Goal: Task Accomplishment & Management: Manage account settings

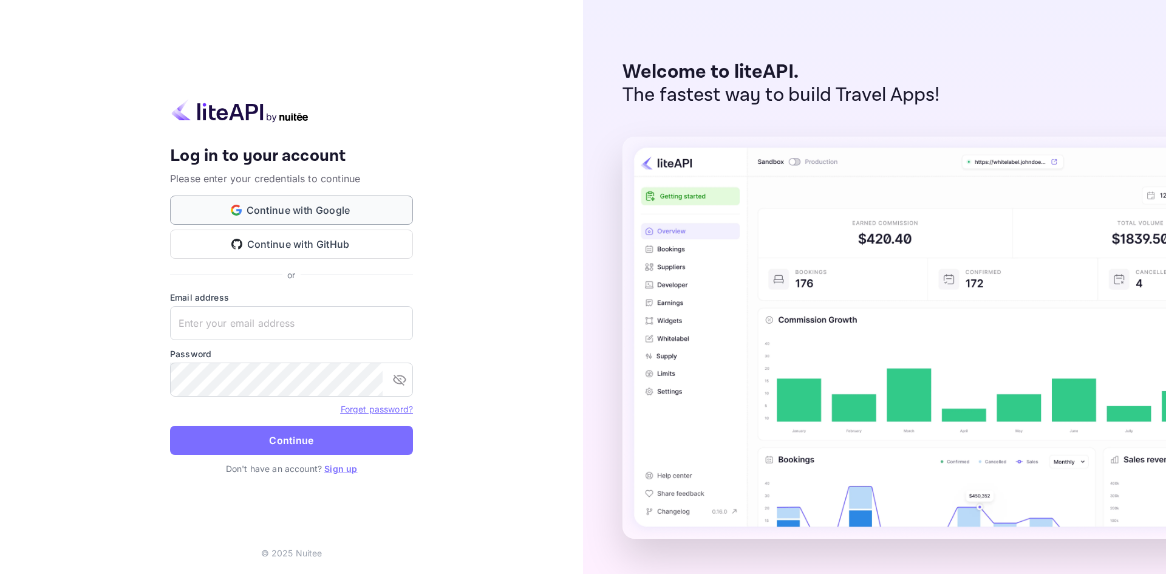
click at [301, 202] on button "Continue with Google" at bounding box center [291, 210] width 243 height 29
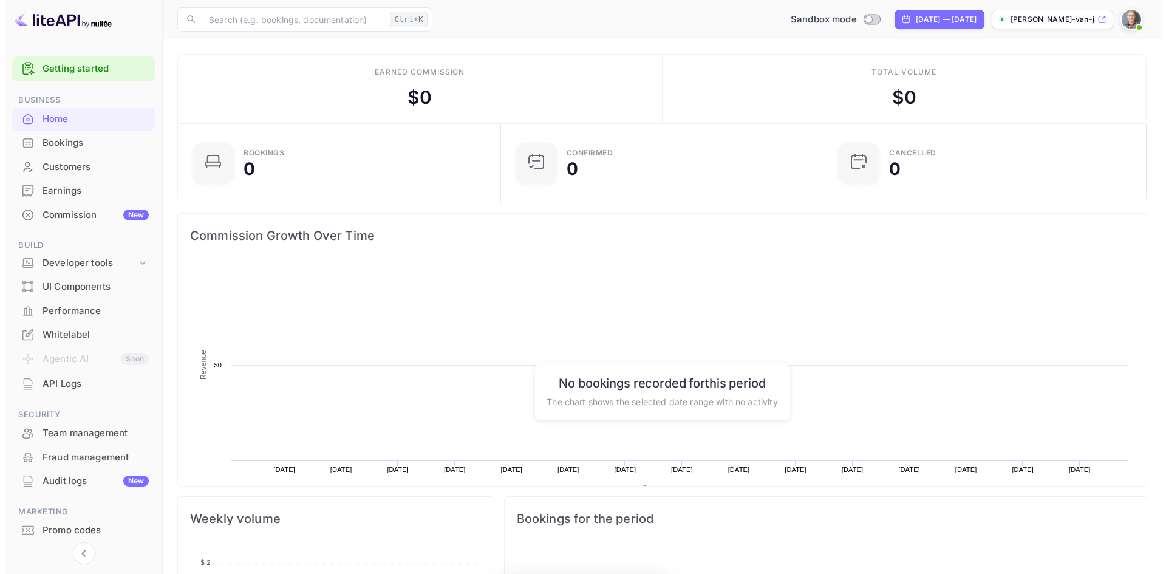
scroll to position [188, 306]
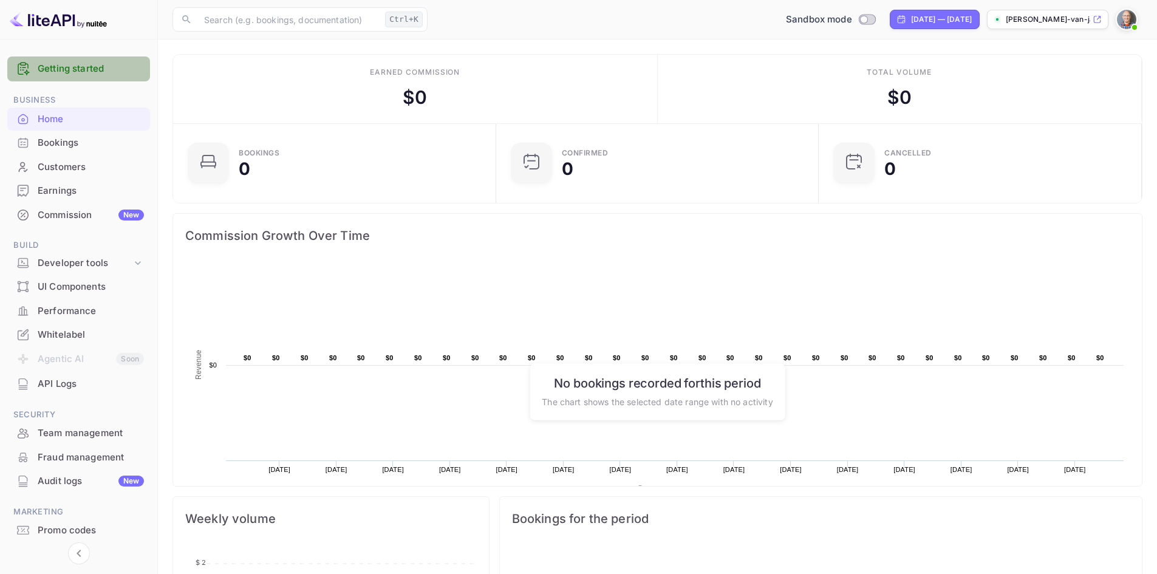
click at [71, 66] on link "Getting started" at bounding box center [91, 69] width 106 height 14
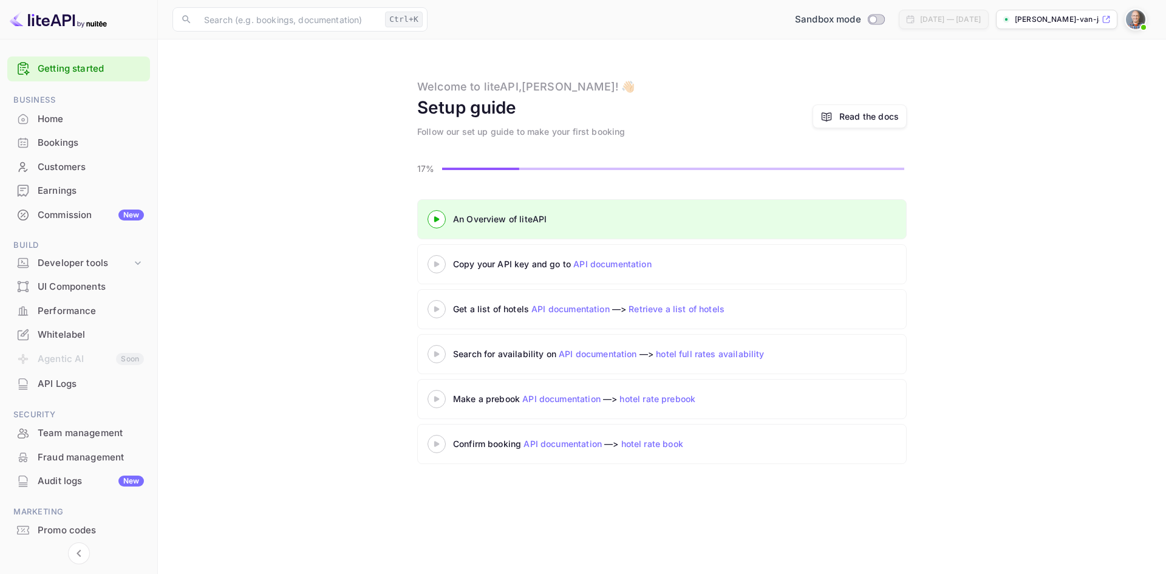
click at [607, 260] on link "API documentation" at bounding box center [612, 264] width 78 height 10
click at [438, 218] on 3 at bounding box center [436, 218] width 5 height 5
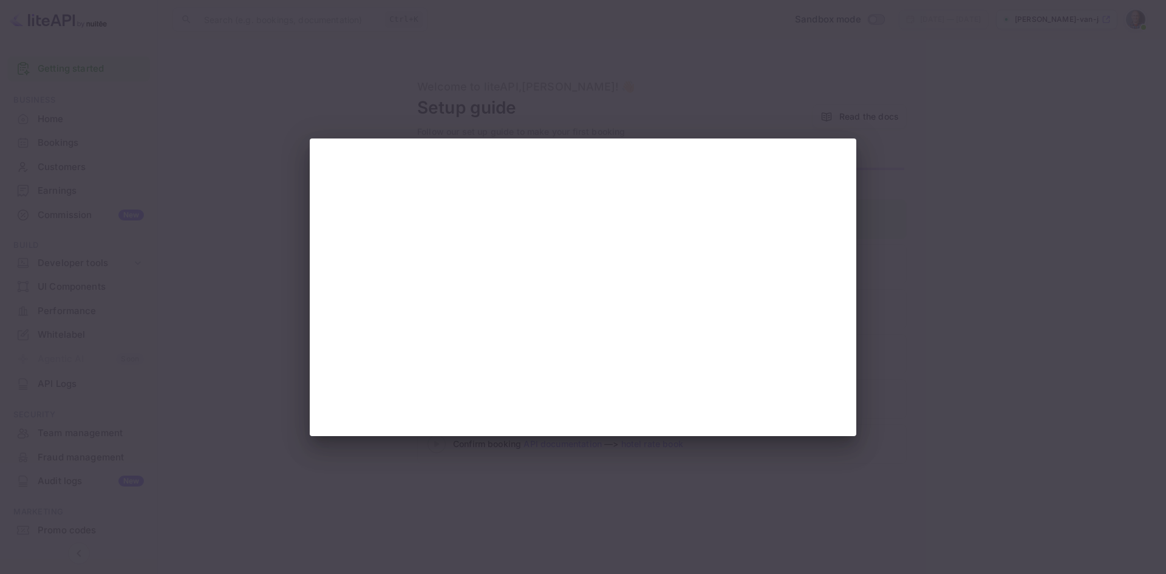
click at [891, 251] on div at bounding box center [583, 287] width 1166 height 574
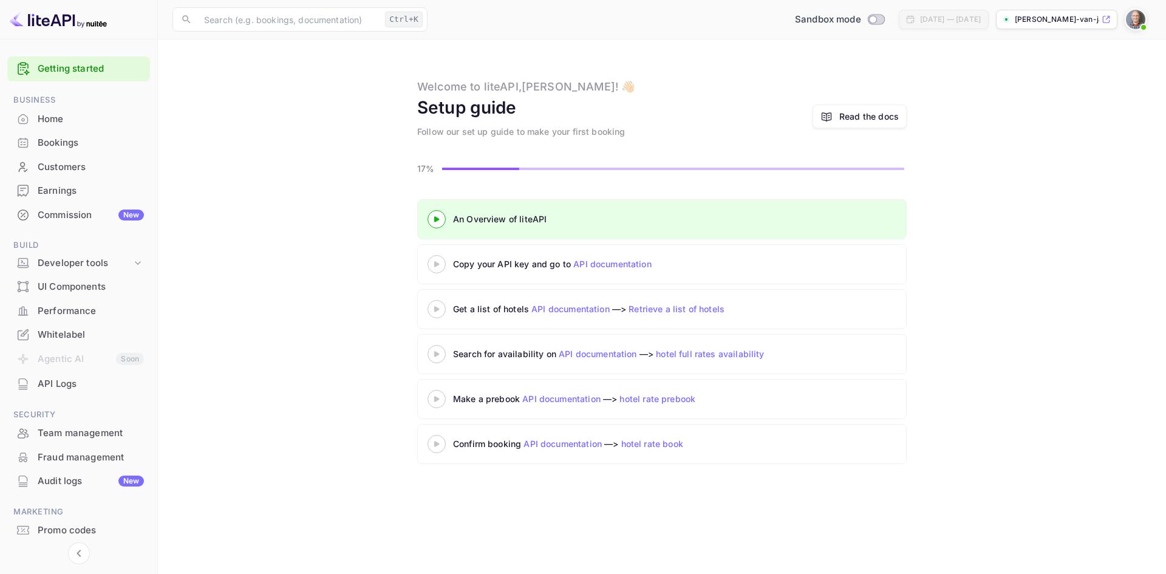
click at [438, 266] on icon at bounding box center [436, 264] width 43 height 6
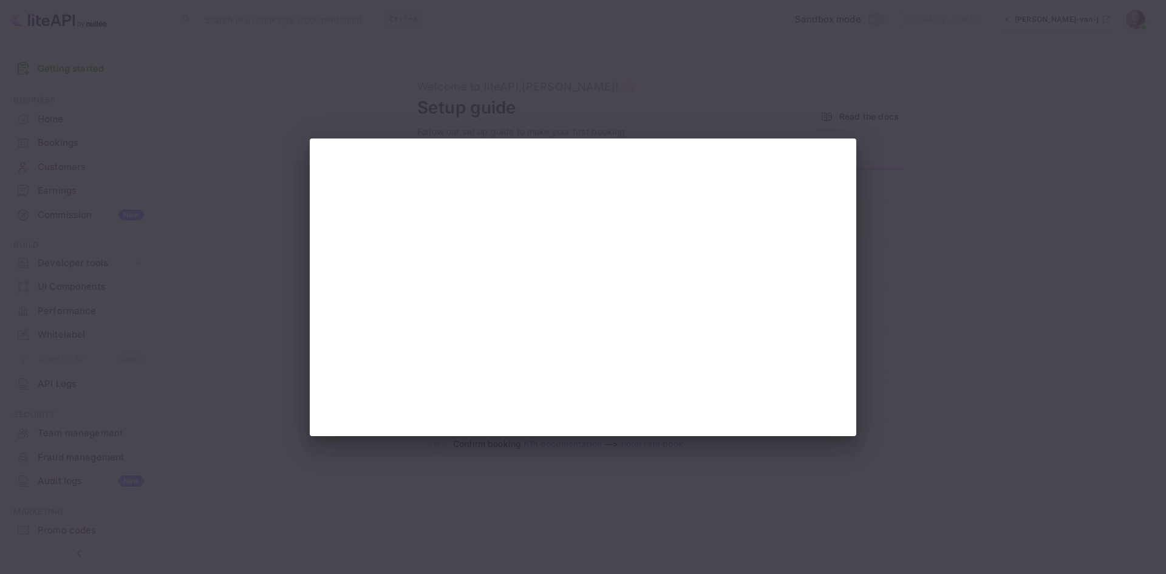
click at [233, 149] on div at bounding box center [583, 287] width 1166 height 574
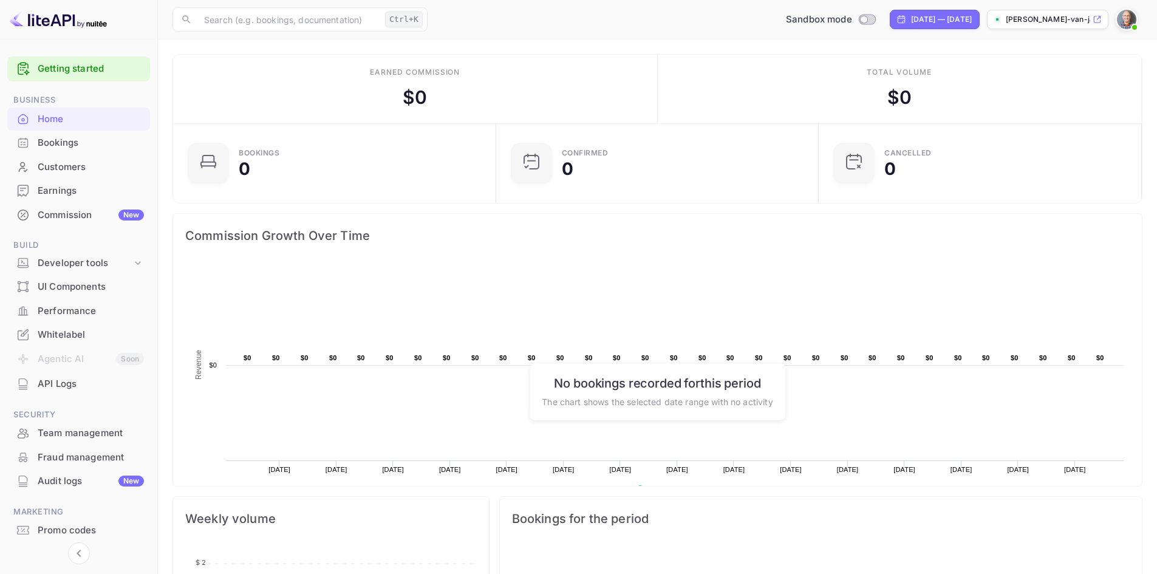
scroll to position [36, 0]
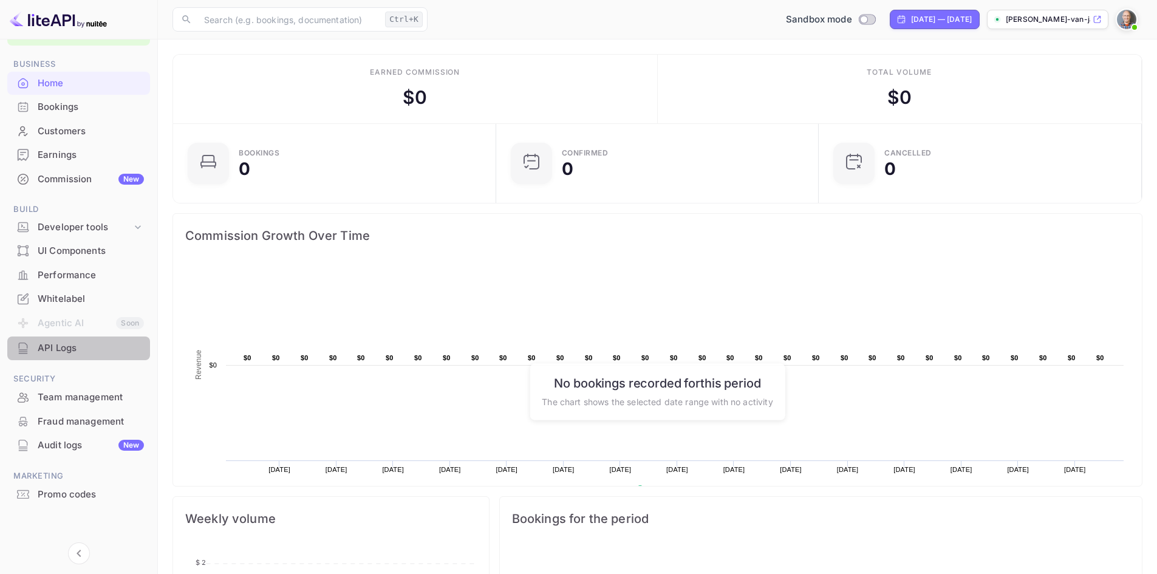
click at [47, 345] on div "API Logs" at bounding box center [91, 348] width 106 height 14
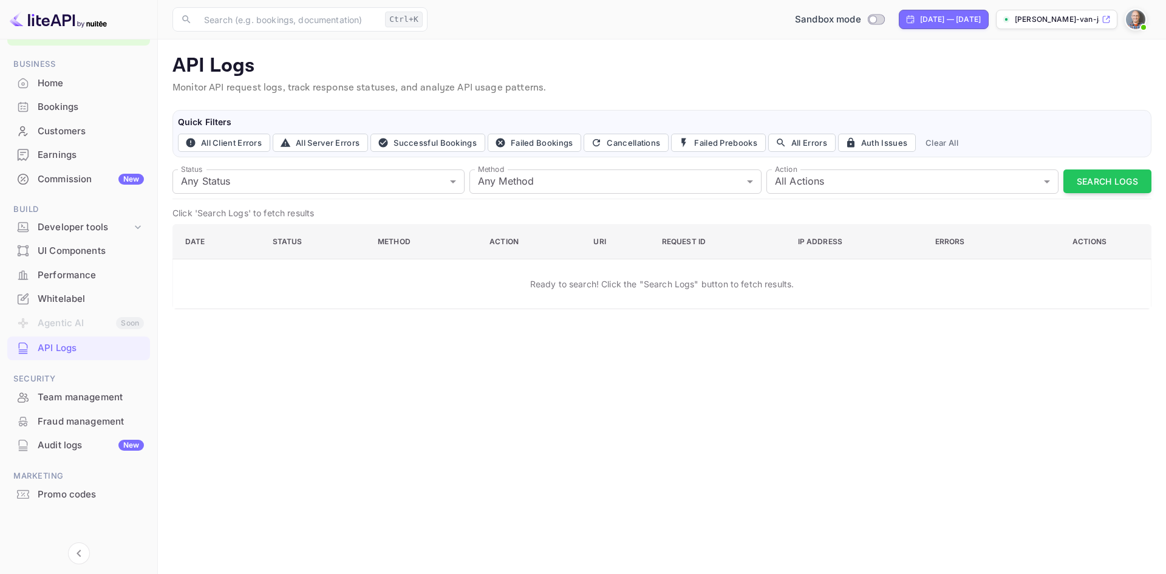
click at [60, 90] on div "Home" at bounding box center [78, 84] width 143 height 24
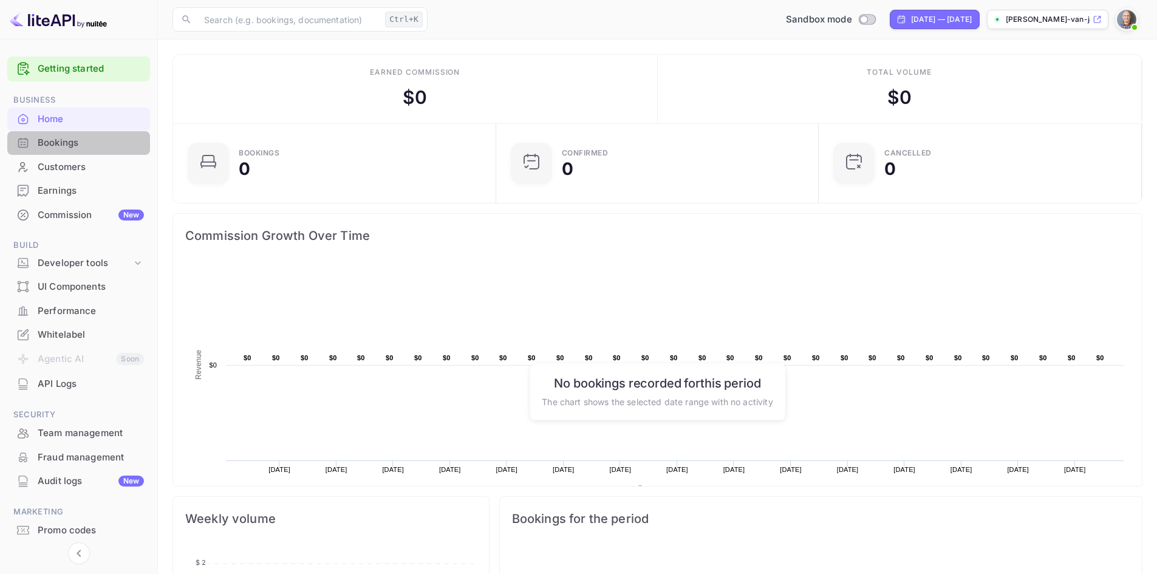
click at [81, 142] on div "Bookings" at bounding box center [91, 143] width 106 height 14
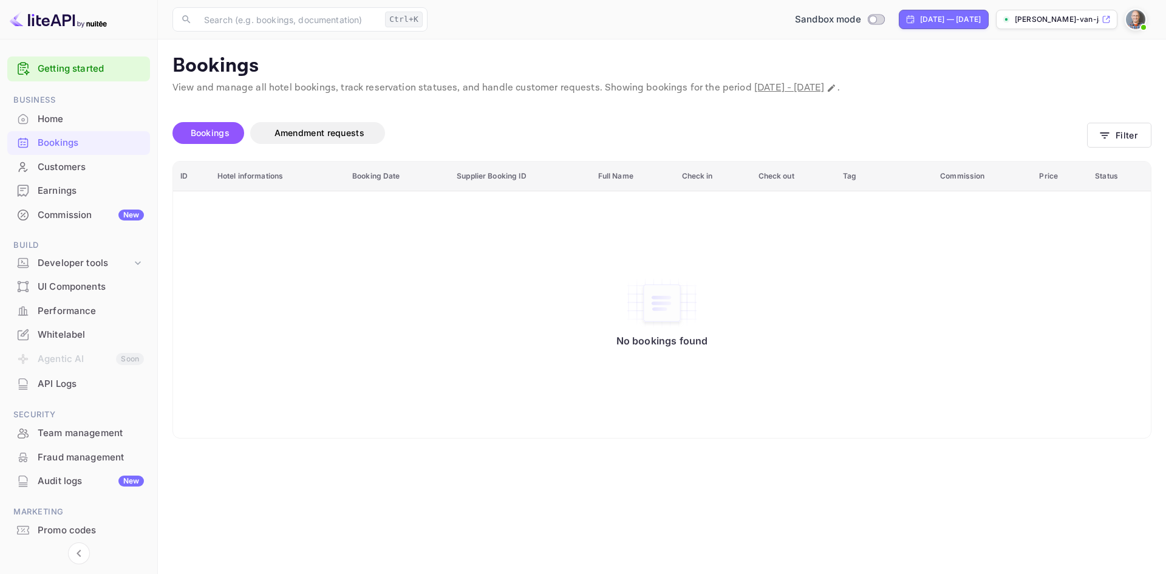
click at [66, 77] on div "Getting started" at bounding box center [78, 68] width 143 height 25
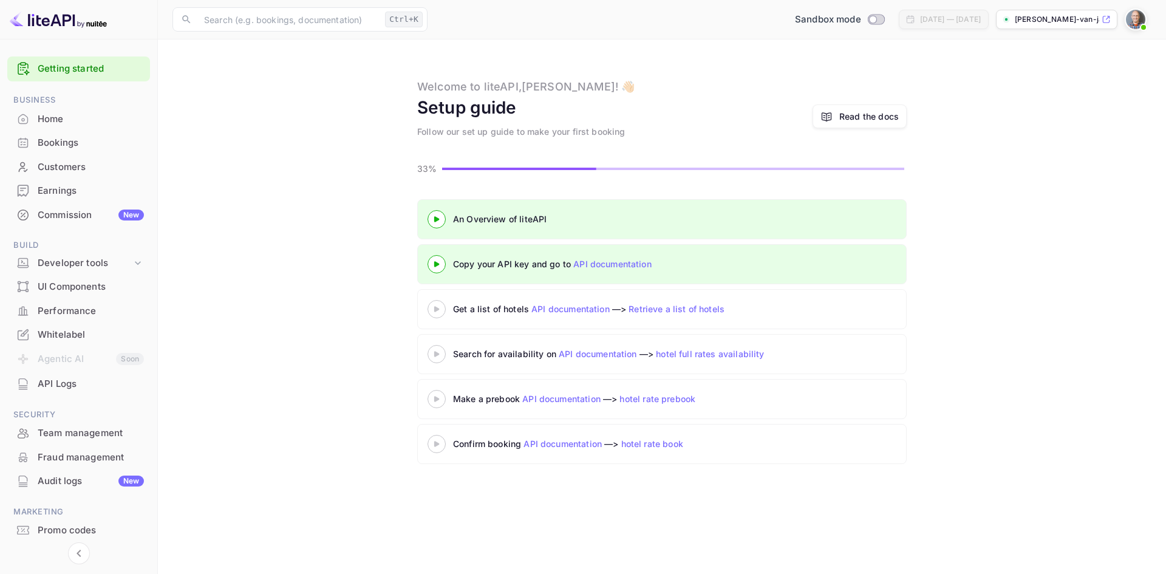
click at [614, 262] on link "API documentation" at bounding box center [612, 264] width 78 height 10
click at [66, 145] on div "Bookings" at bounding box center [91, 143] width 106 height 14
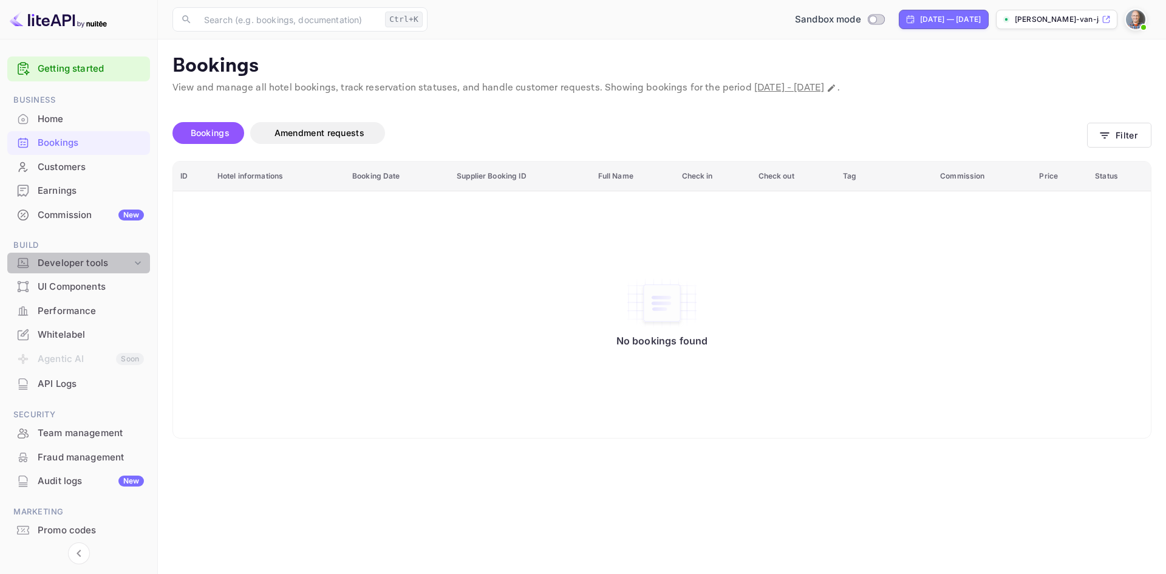
click at [98, 260] on div "Developer tools" at bounding box center [85, 263] width 94 height 14
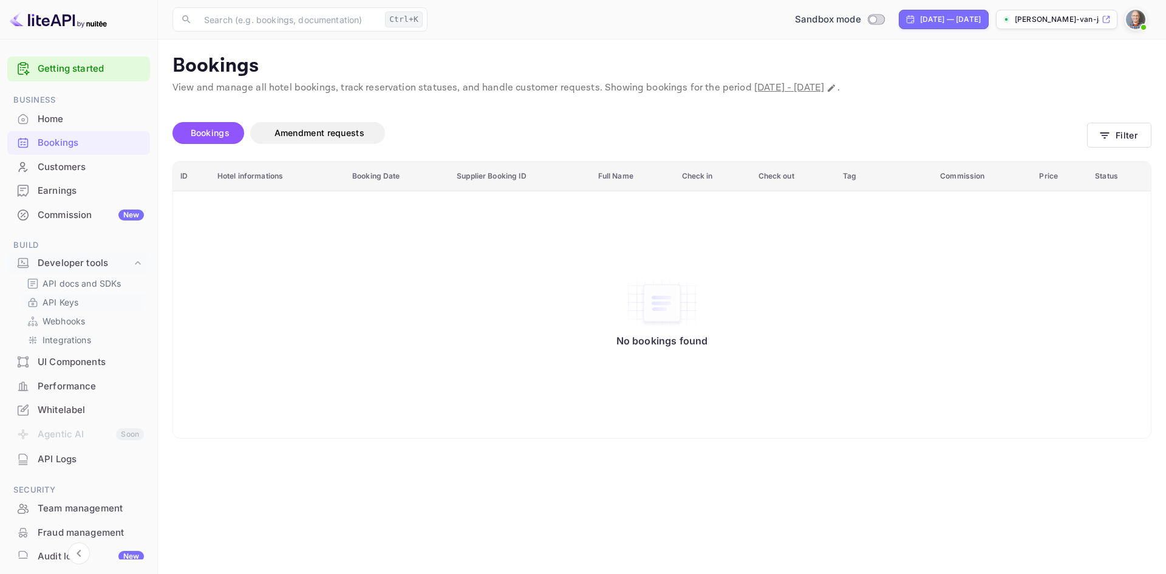
click at [73, 302] on p "API Keys" at bounding box center [61, 302] width 36 height 13
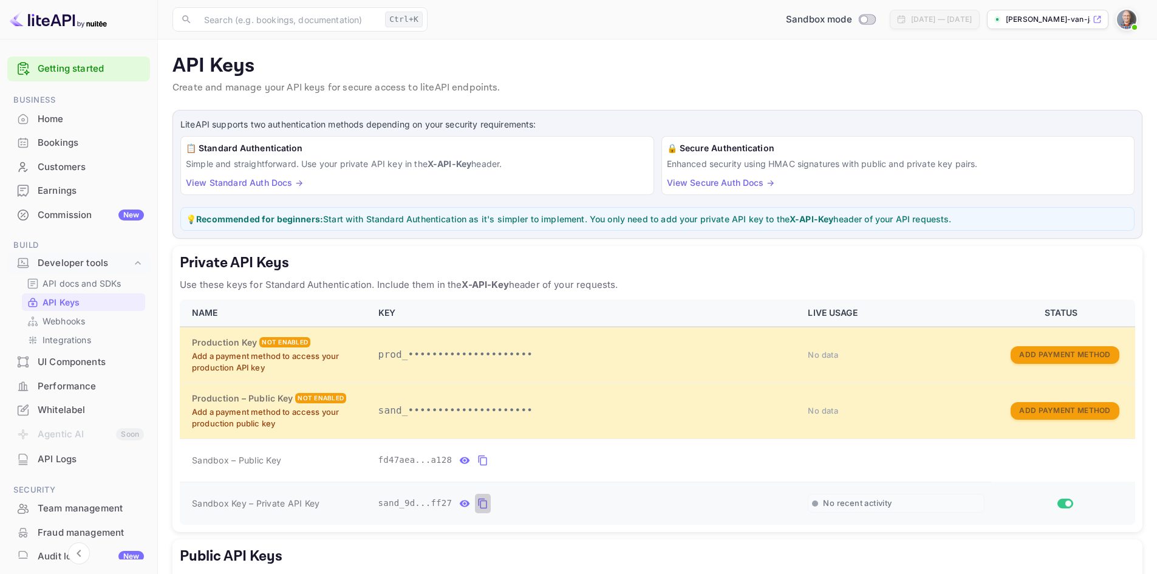
click at [481, 503] on icon "private api keys table" at bounding box center [482, 503] width 11 height 15
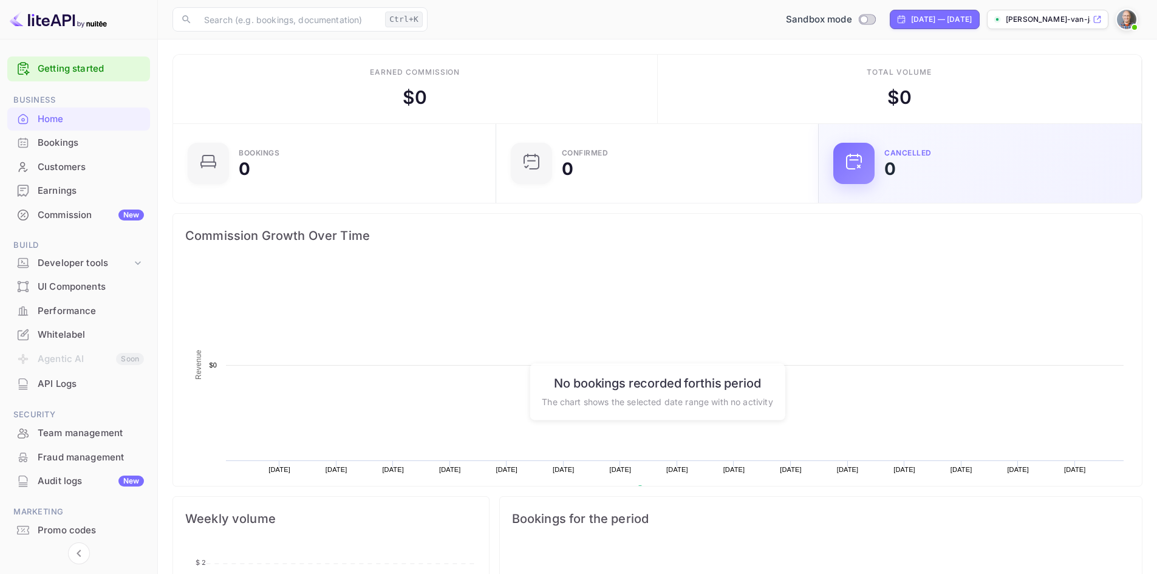
scroll to position [188, 306]
